Goal: Check status

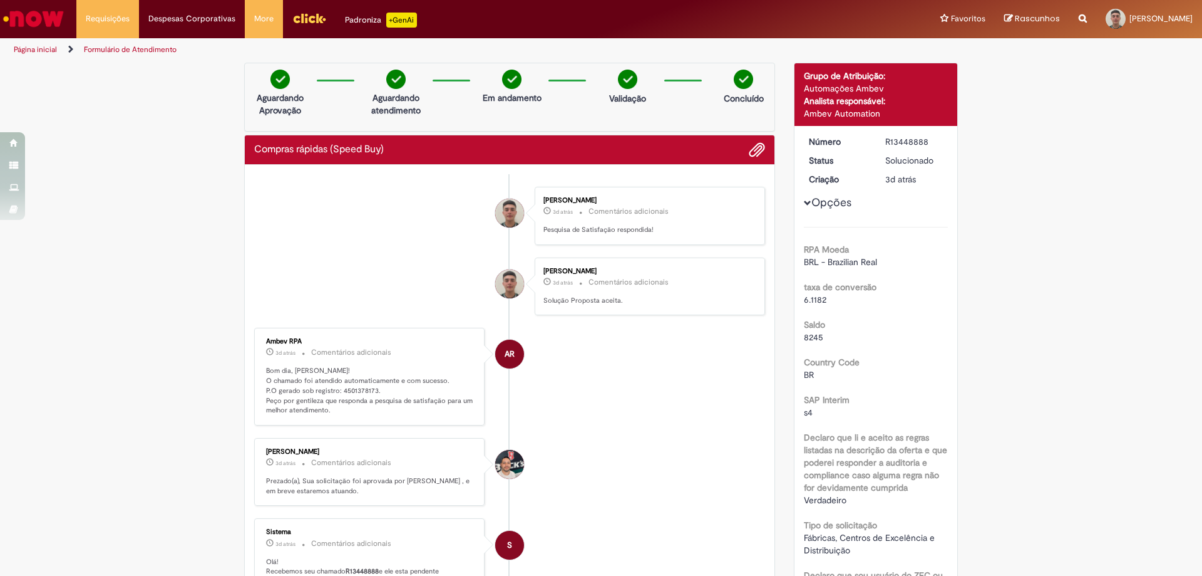
click at [664, 209] on p "3d atrás 3 dias atrás Comentários adicionais" at bounding box center [648, 211] width 209 height 14
click at [121, 51] on link "Exibir Todas as Solicitações" at bounding box center [146, 51] width 138 height 14
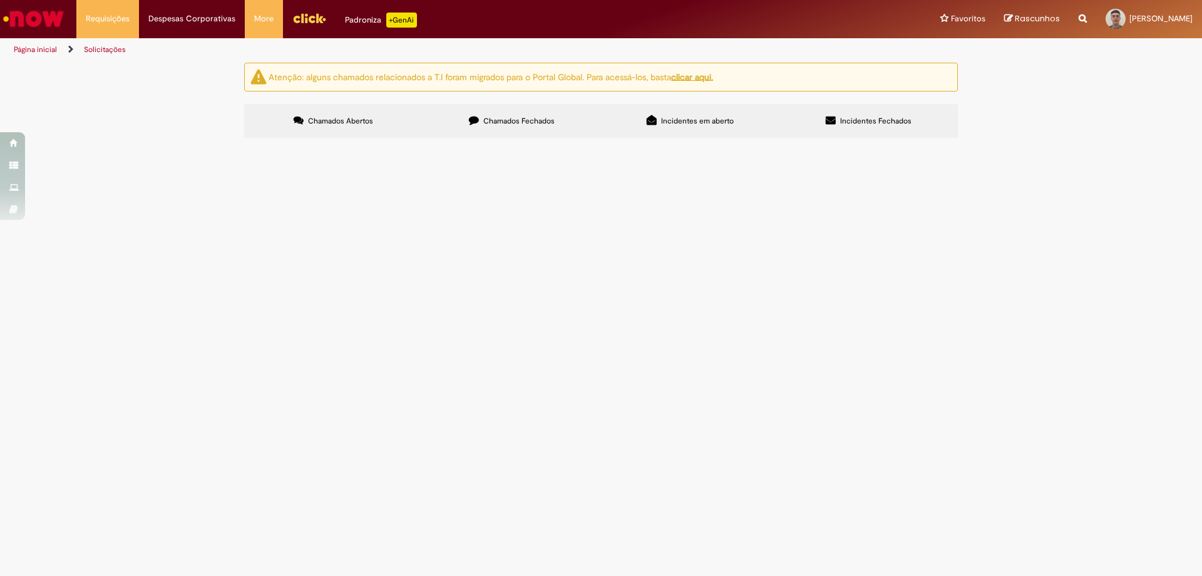
click at [510, 132] on label "Chamados Fechados" at bounding box center [512, 121] width 178 height 34
click at [0, 0] on span "07.2025 - Consumo interno de frutas - Período: 16.06 à 15.07" at bounding box center [0, 0] width 0 height 0
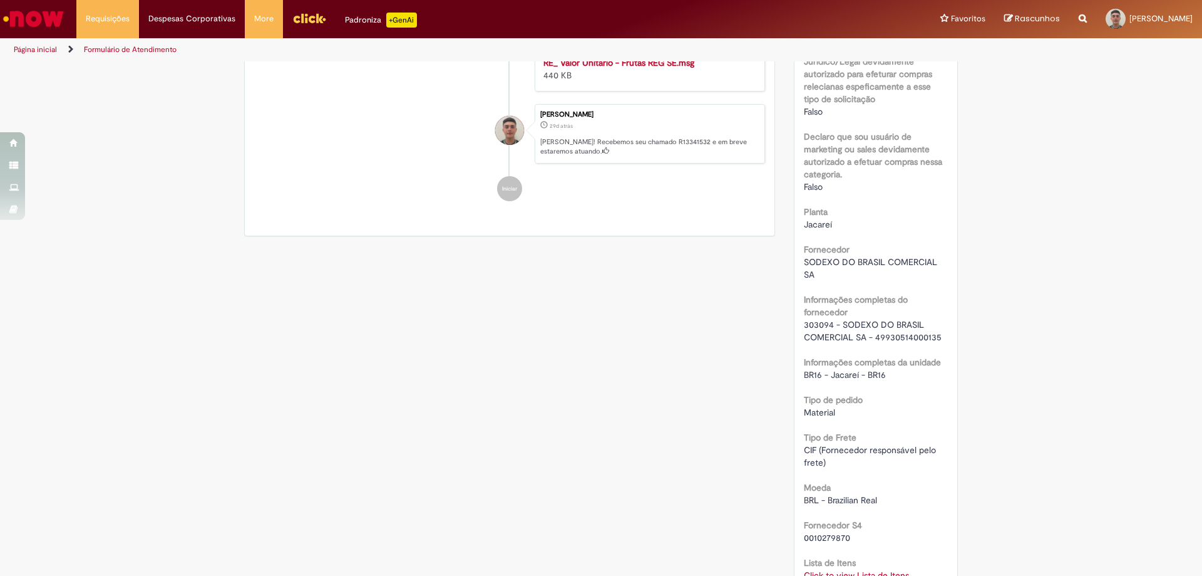
scroll to position [1002, 0]
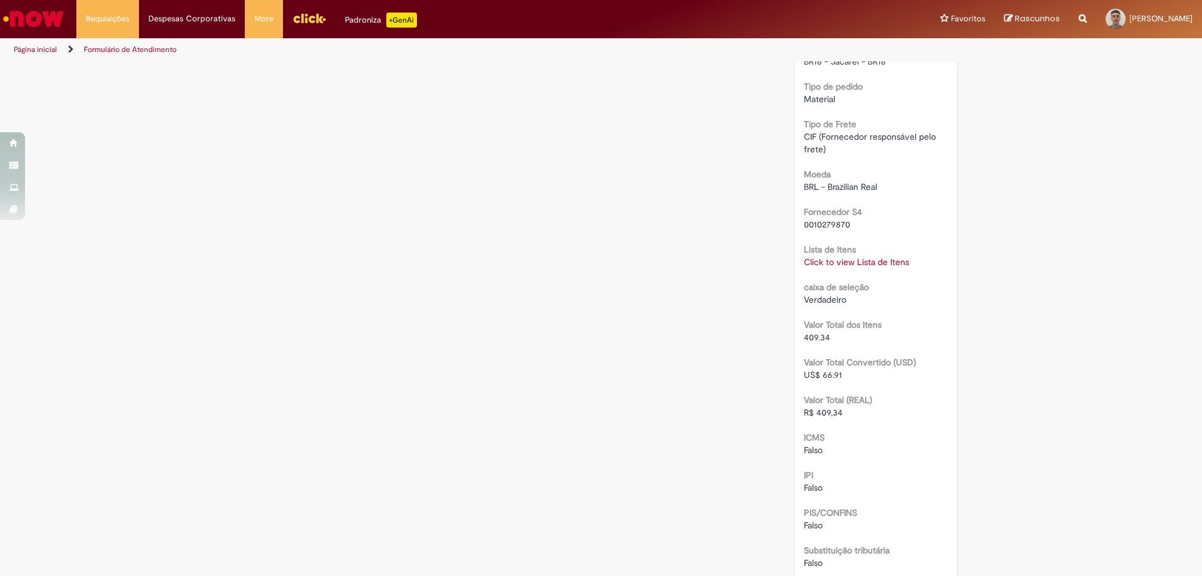
click at [838, 257] on link "Click to view Lista de Itens" at bounding box center [856, 261] width 105 height 11
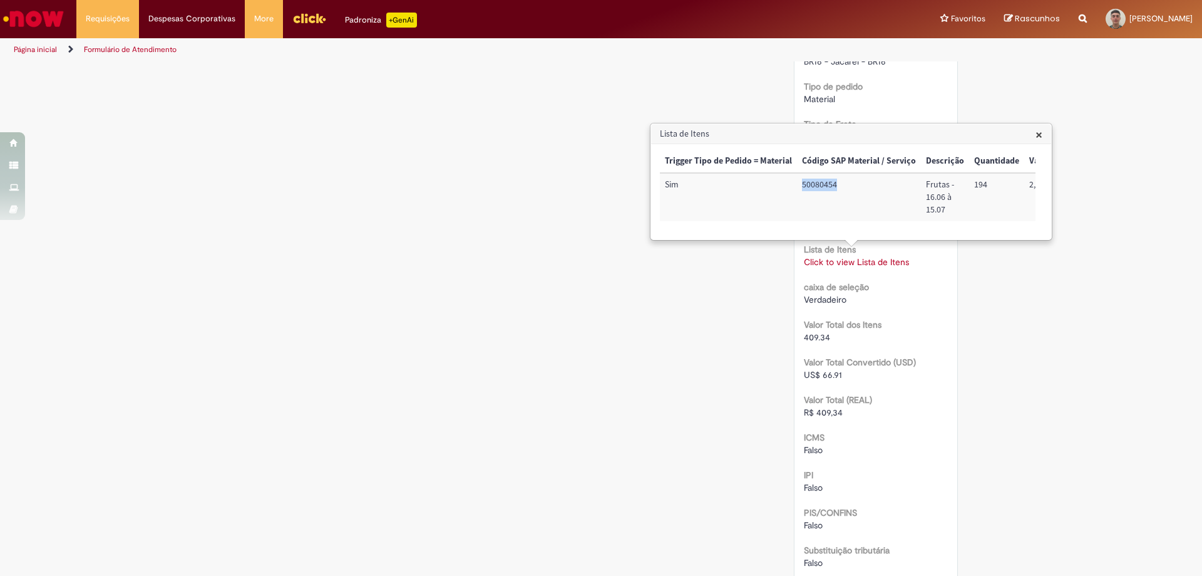
drag, startPoint x: 835, startPoint y: 180, endPoint x: 802, endPoint y: 183, distance: 33.3
click at [802, 183] on td "50080454" at bounding box center [859, 197] width 124 height 48
copy td "50080454"
